Goal: Information Seeking & Learning: Learn about a topic

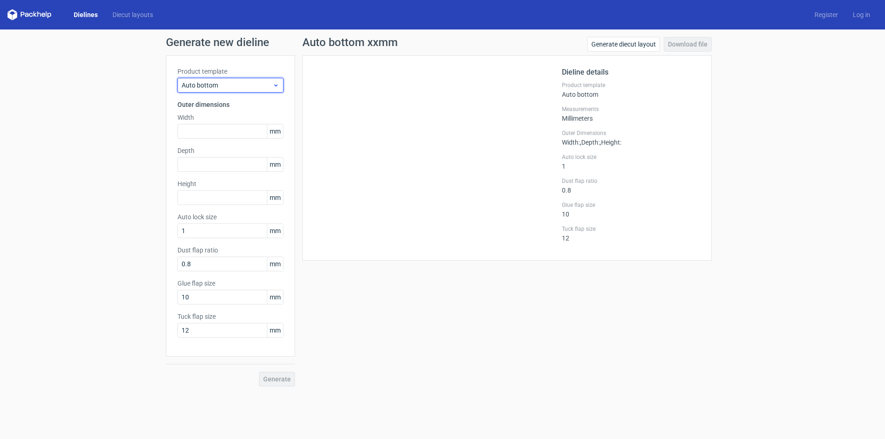
click at [224, 83] on span "Auto bottom" at bounding box center [227, 85] width 91 height 9
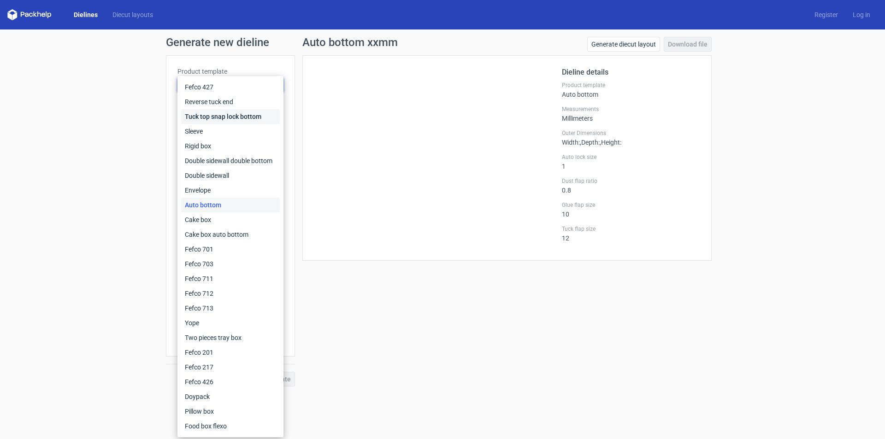
click at [203, 112] on div "Tuck top snap lock bottom" at bounding box center [230, 116] width 99 height 15
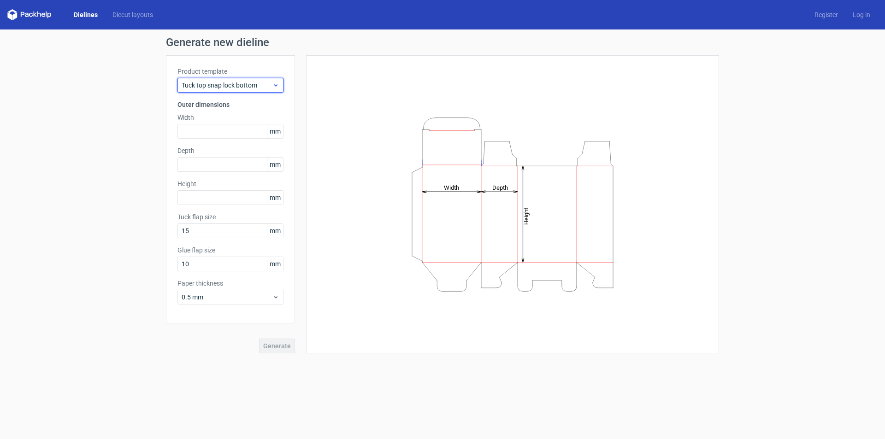
click at [202, 86] on span "Tuck top snap lock bottom" at bounding box center [227, 85] width 91 height 9
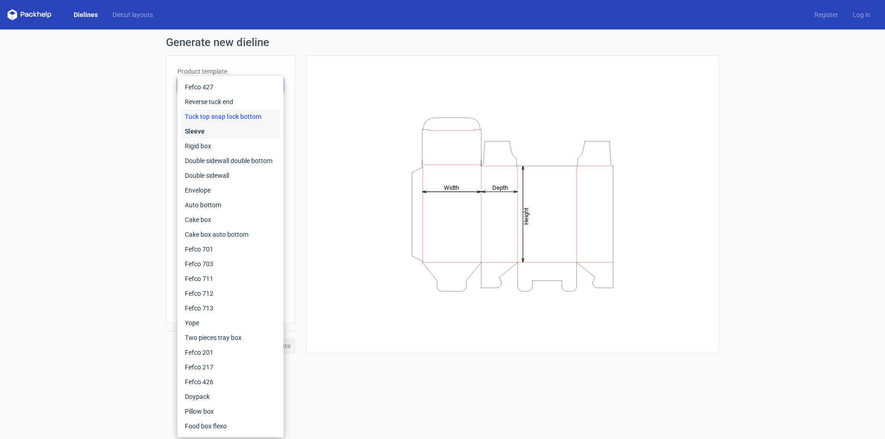
click at [200, 130] on div "Sleeve" at bounding box center [230, 131] width 99 height 15
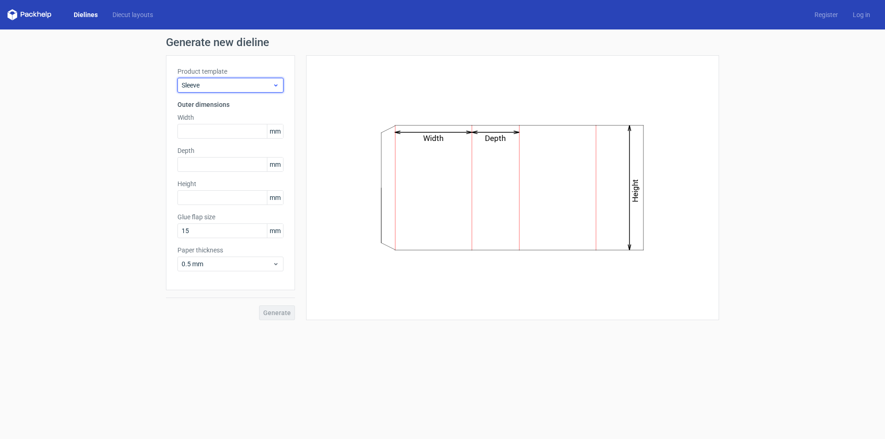
click at [203, 90] on div "Sleeve" at bounding box center [230, 85] width 106 height 15
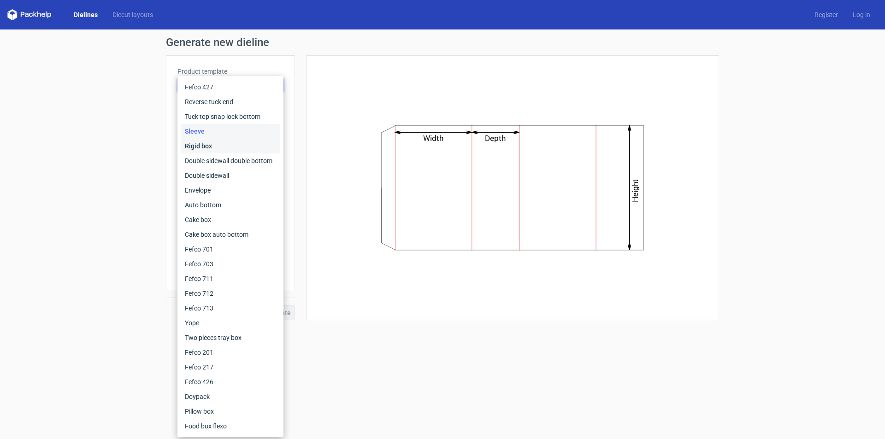
click at [198, 141] on div "Rigid box" at bounding box center [230, 146] width 99 height 15
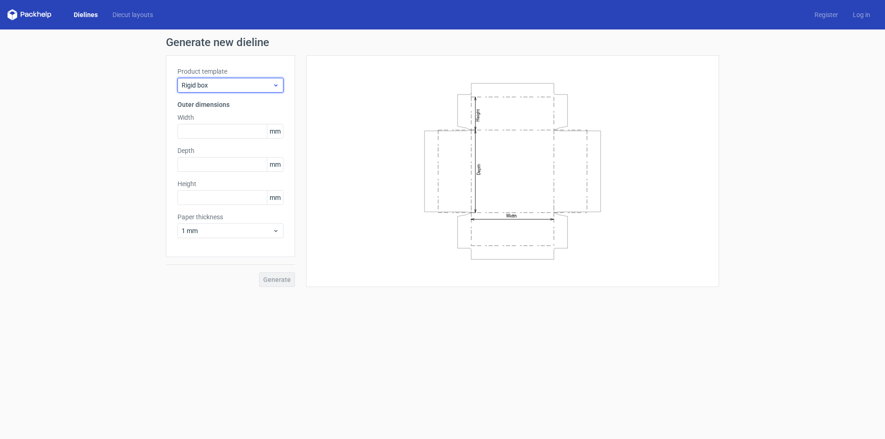
click at [222, 81] on span "Rigid box" at bounding box center [227, 85] width 91 height 9
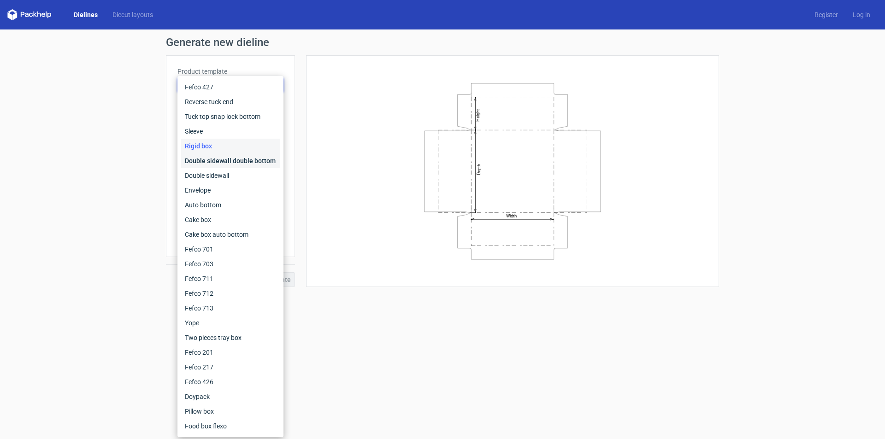
click at [209, 160] on div "Double sidewall double bottom" at bounding box center [230, 160] width 99 height 15
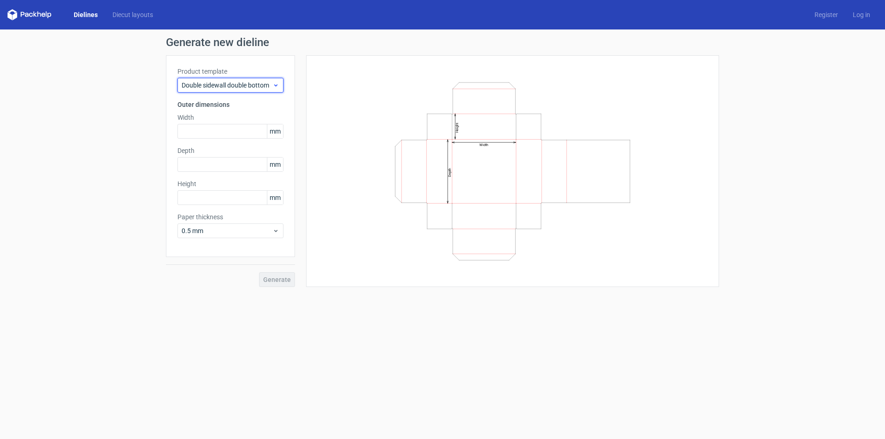
click at [219, 87] on span "Double sidewall double bottom" at bounding box center [227, 85] width 91 height 9
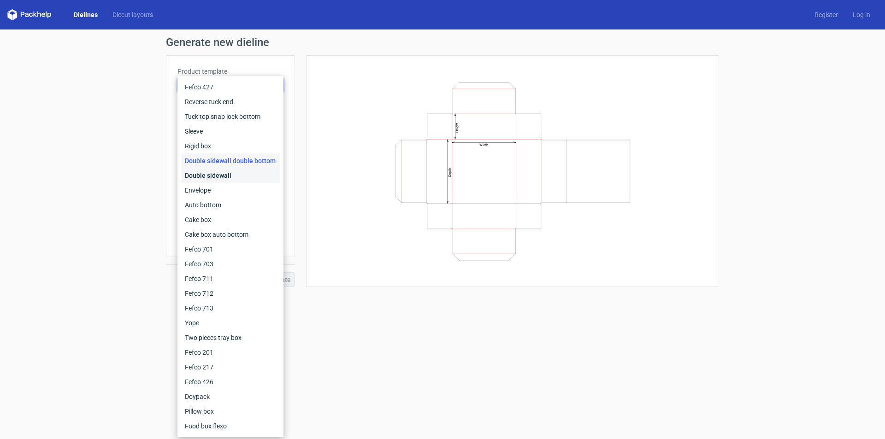
click at [200, 174] on div "Double sidewall" at bounding box center [230, 175] width 99 height 15
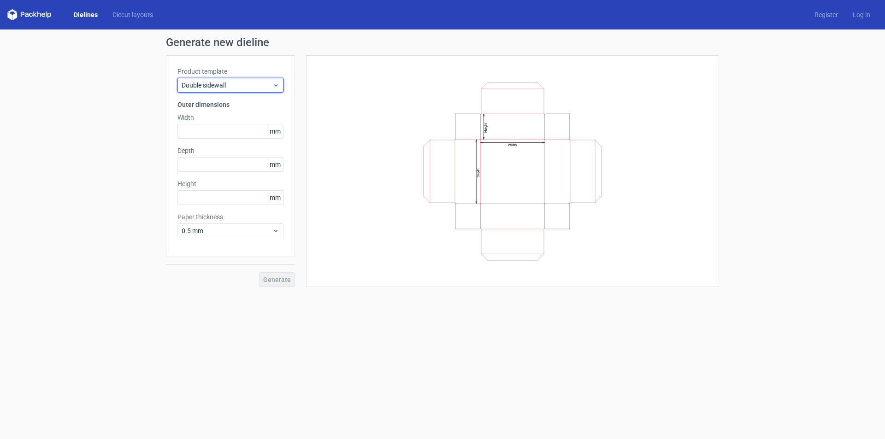
click at [220, 88] on span "Double sidewall" at bounding box center [227, 85] width 91 height 9
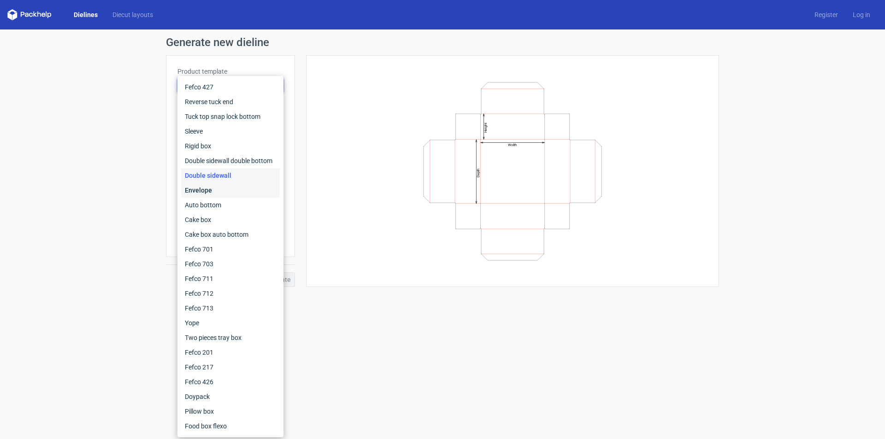
click at [194, 190] on div "Envelope" at bounding box center [230, 190] width 99 height 15
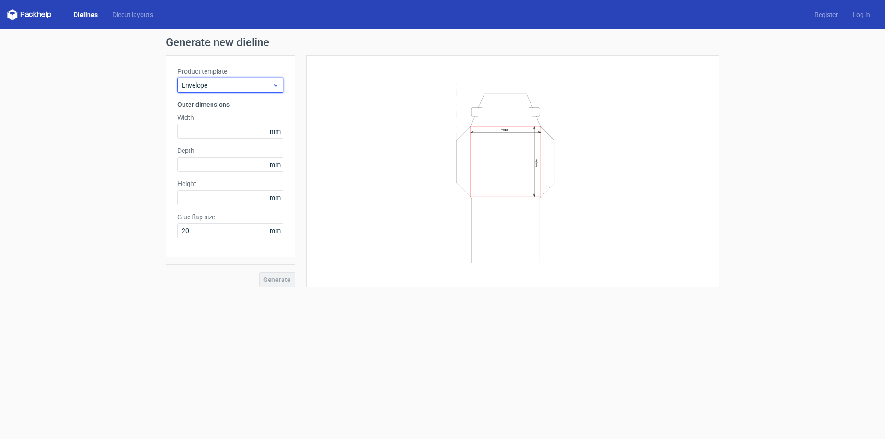
click at [207, 82] on span "Envelope" at bounding box center [227, 85] width 91 height 9
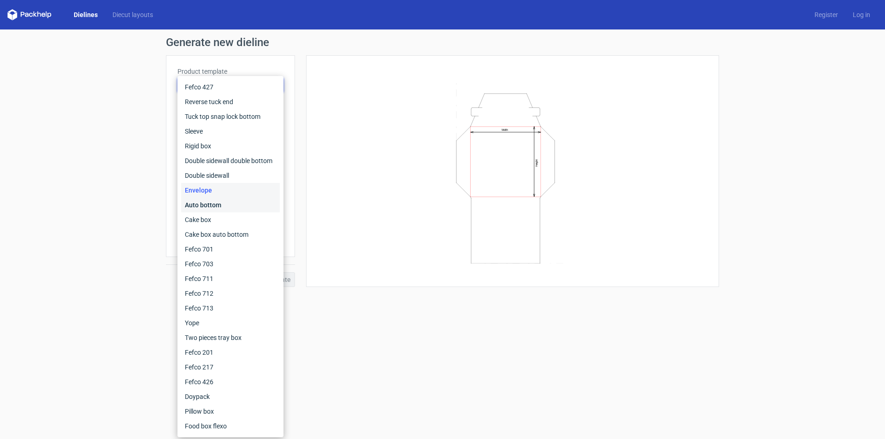
click at [198, 203] on div "Auto bottom" at bounding box center [230, 205] width 99 height 15
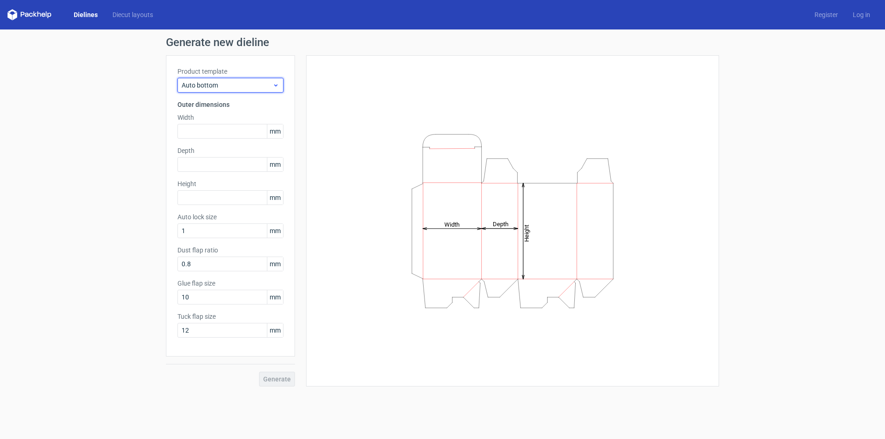
click at [209, 86] on span "Auto bottom" at bounding box center [227, 85] width 91 height 9
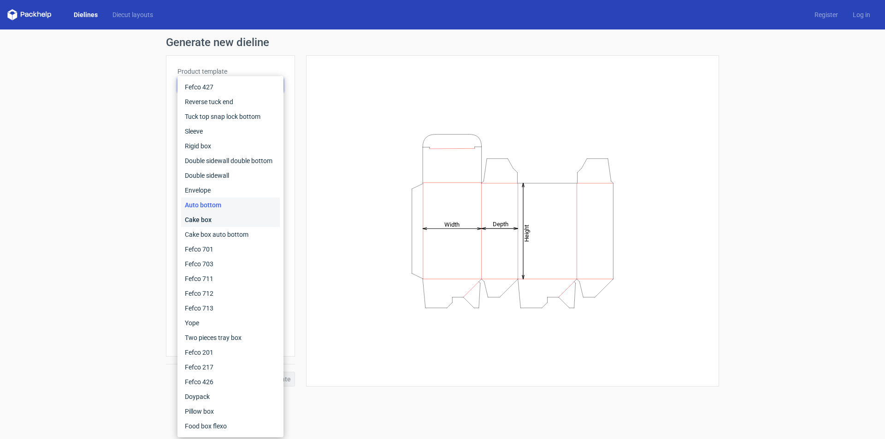
click at [212, 223] on div "Cake box" at bounding box center [230, 219] width 99 height 15
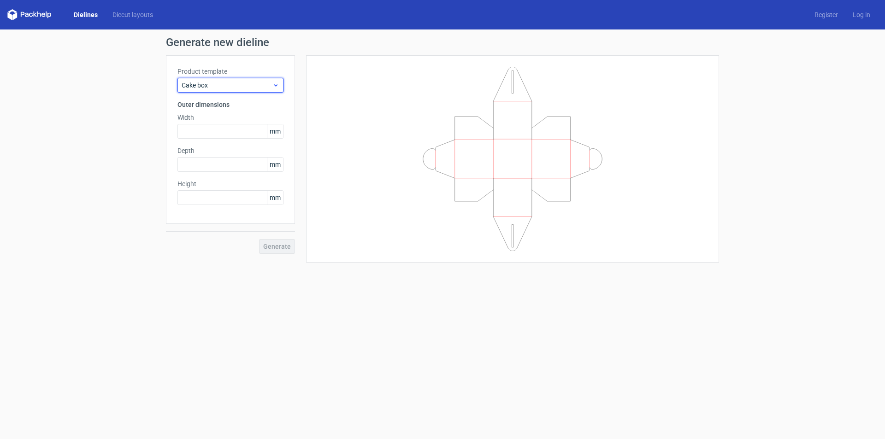
click at [230, 84] on span "Cake box" at bounding box center [227, 85] width 91 height 9
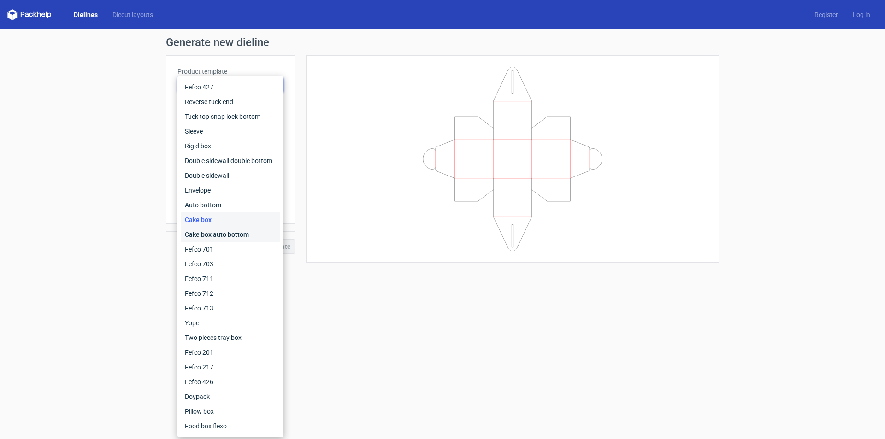
click at [206, 235] on div "Cake box auto bottom" at bounding box center [230, 234] width 99 height 15
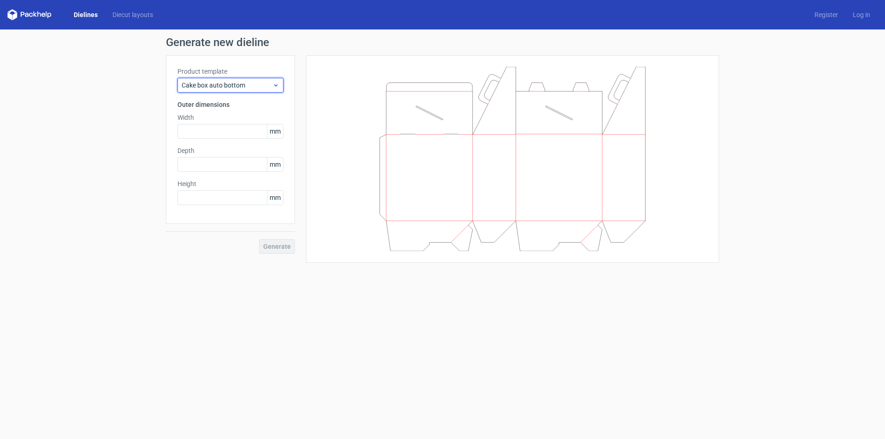
click at [236, 87] on span "Cake box auto bottom" at bounding box center [227, 85] width 91 height 9
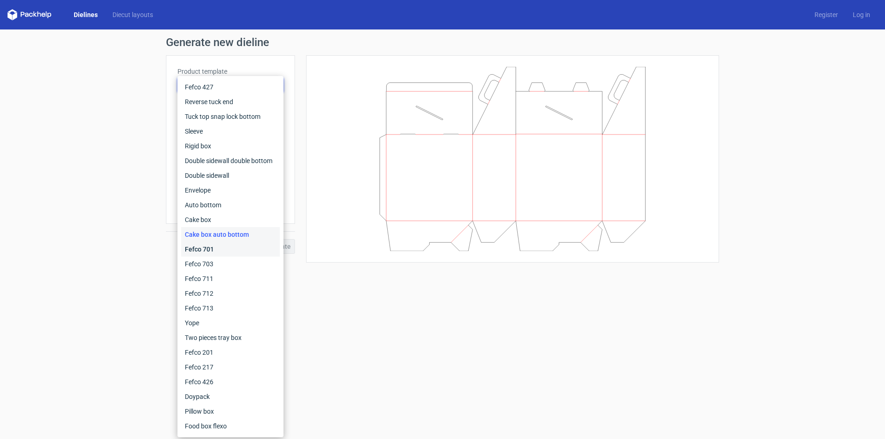
click at [200, 249] on div "Fefco 701" at bounding box center [230, 249] width 99 height 15
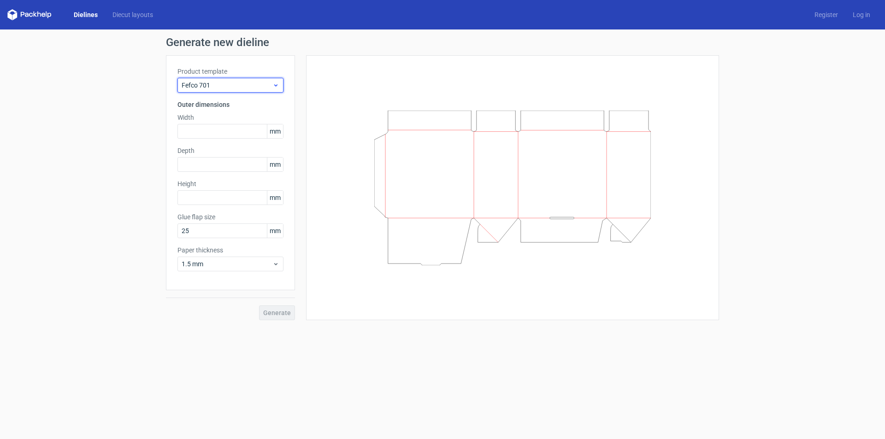
click at [220, 84] on span "Fefco 701" at bounding box center [227, 85] width 91 height 9
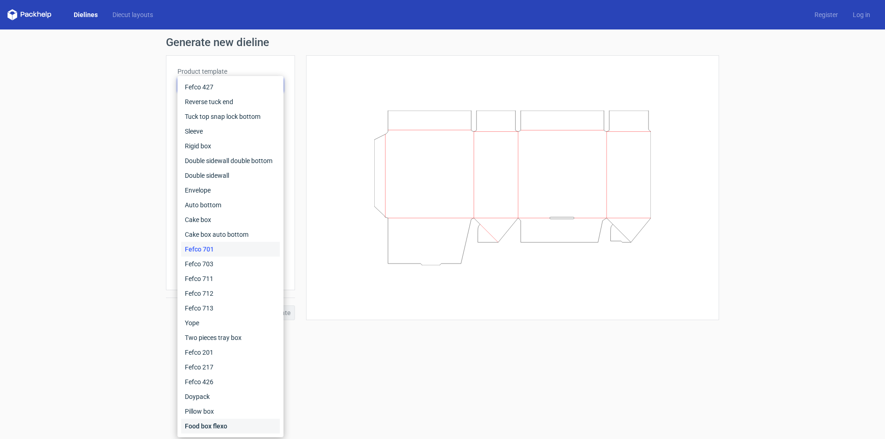
click at [230, 424] on div "Food box flexo" at bounding box center [230, 426] width 99 height 15
